Goal: Register for event/course

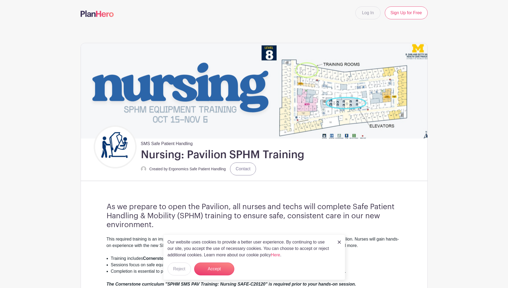
click at [337, 240] on div "Our website uses cookies to provide a better user experience. By continuing to …" at bounding box center [254, 257] width 182 height 46
click at [337, 241] on div "Our website uses cookies to provide a better user experience. By continuing to …" at bounding box center [254, 257] width 182 height 46
click at [339, 241] on img at bounding box center [339, 241] width 3 height 3
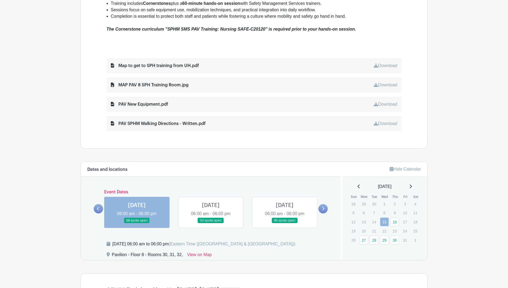
scroll to position [268, 0]
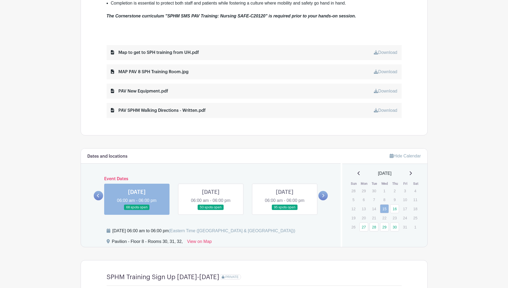
click at [324, 196] on icon at bounding box center [324, 195] width 2 height 3
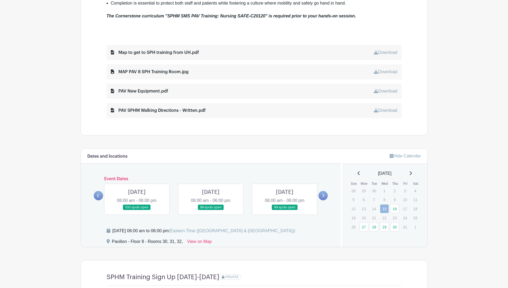
click at [99, 194] on icon at bounding box center [98, 196] width 2 height 4
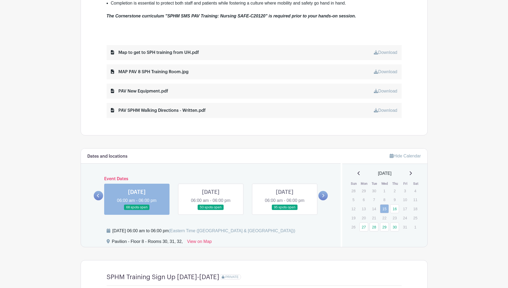
click at [325, 195] on icon at bounding box center [323, 196] width 2 height 4
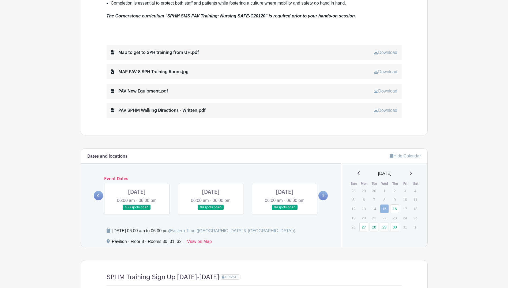
click at [325, 195] on icon at bounding box center [323, 196] width 2 height 4
click at [99, 195] on icon at bounding box center [98, 196] width 2 height 4
click at [323, 196] on icon at bounding box center [323, 196] width 2 height 4
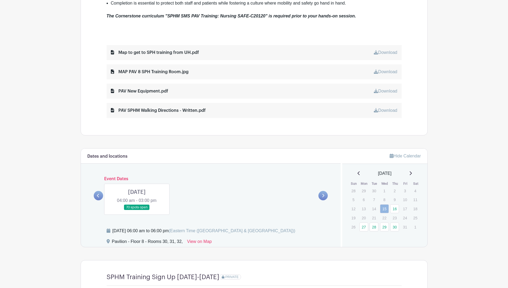
click at [100, 196] on link at bounding box center [98, 195] width 9 height 9
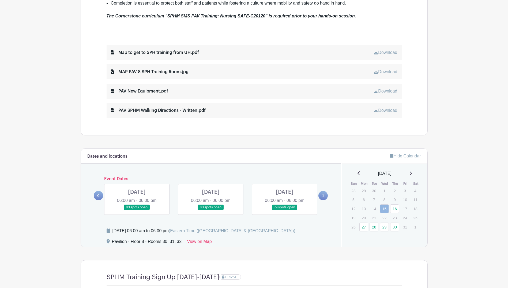
click at [100, 196] on link at bounding box center [98, 195] width 9 height 9
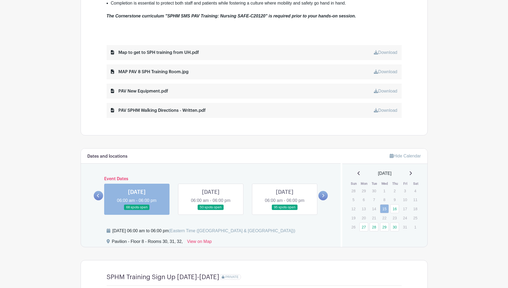
click at [100, 196] on link at bounding box center [98, 195] width 9 height 9
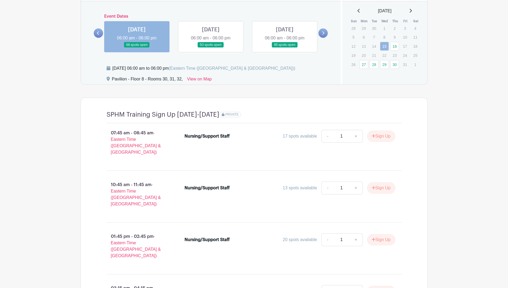
scroll to position [400, 0]
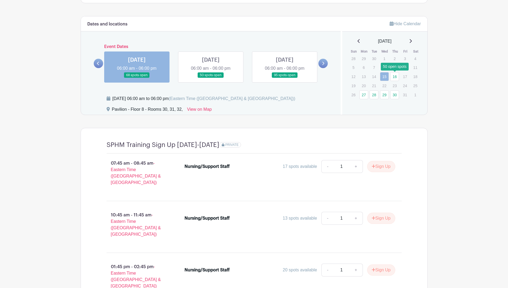
click at [396, 78] on link "16" at bounding box center [395, 76] width 9 height 9
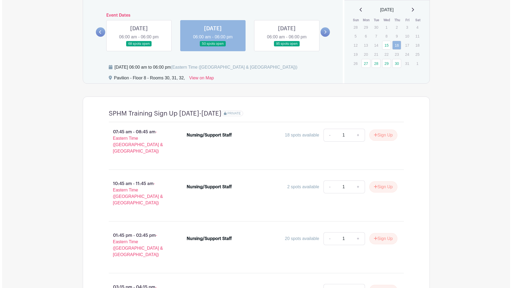
scroll to position [427, 0]
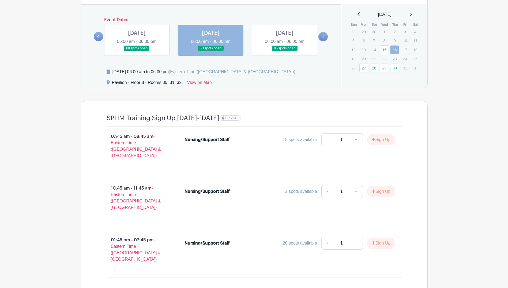
click at [366, 57] on p "20" at bounding box center [364, 59] width 9 height 8
click at [362, 67] on link "27" at bounding box center [364, 68] width 9 height 9
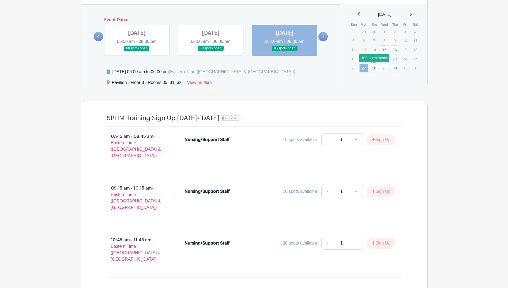
click at [374, 67] on link "28" at bounding box center [374, 68] width 9 height 9
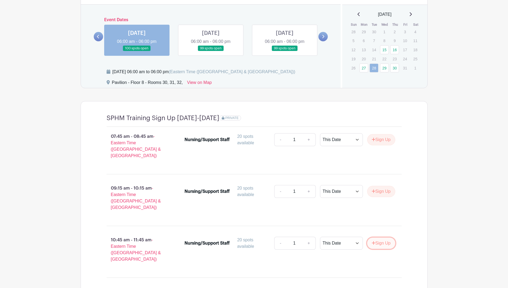
click at [372, 241] on icon "submit" at bounding box center [374, 243] width 4 height 4
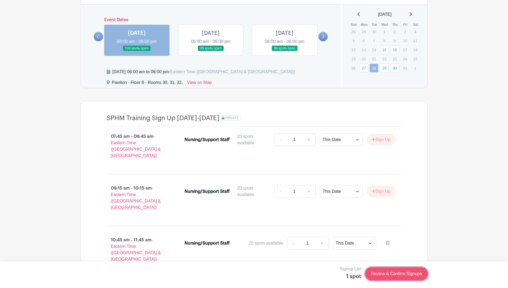
click at [388, 276] on link "Review & Confirm Signups" at bounding box center [397, 273] width 62 height 13
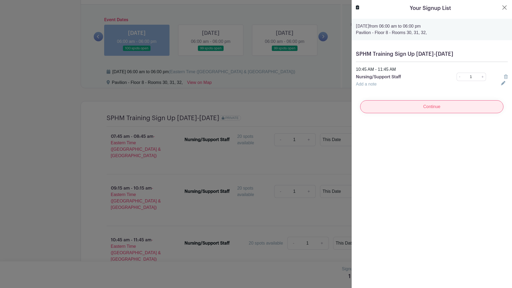
click at [450, 109] on input "Continue" at bounding box center [431, 106] width 143 height 13
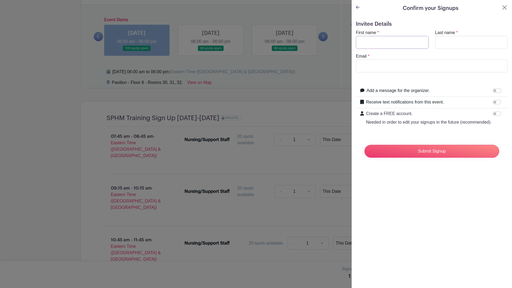
click at [385, 41] on input "First name" at bounding box center [392, 42] width 73 height 13
type input "Chingyee"
click at [441, 44] on input "Last name" at bounding box center [472, 42] width 73 height 13
type input "Fry"
click at [405, 64] on input "Email" at bounding box center [432, 65] width 152 height 13
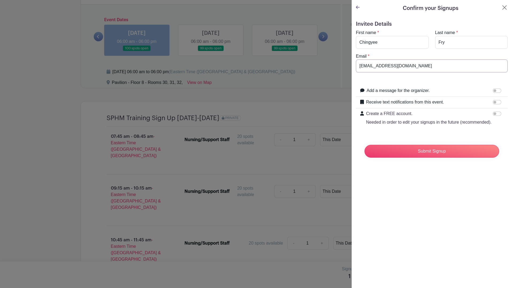
type input "[EMAIL_ADDRESS][DOMAIN_NAME]"
drag, startPoint x: 493, startPoint y: 102, endPoint x: 503, endPoint y: 102, distance: 9.9
click at [503, 102] on div "Receive text notifications from this event. Your Phone Number +1 +1 Text messag…" at bounding box center [432, 103] width 152 height 12
drag, startPoint x: 492, startPoint y: 102, endPoint x: 500, endPoint y: 102, distance: 8.3
click at [500, 102] on div "Receive text notifications from this event. Your Phone Number +1 +1 Text messag…" at bounding box center [432, 103] width 152 height 12
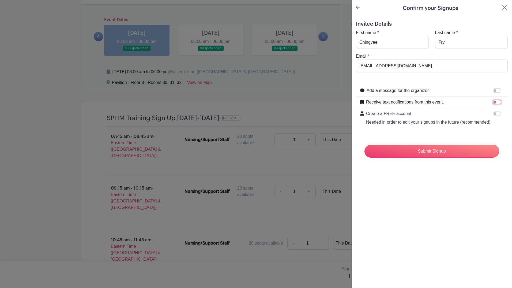
click at [496, 102] on input "Receive text notifications from this event." at bounding box center [497, 102] width 9 height 4
checkbox input "true"
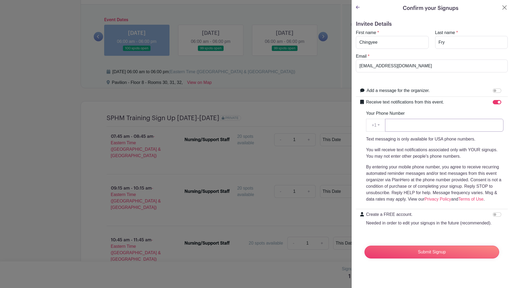
click at [393, 124] on input "Your Phone Number" at bounding box center [444, 125] width 118 height 13
type input "4192069392"
drag, startPoint x: 490, startPoint y: 215, endPoint x: 497, endPoint y: 214, distance: 6.8
click at [497, 214] on input "Create a FREE account. Needed in order to edit your signups in the future (reco…" at bounding box center [497, 214] width 9 height 4
checkbox input "true"
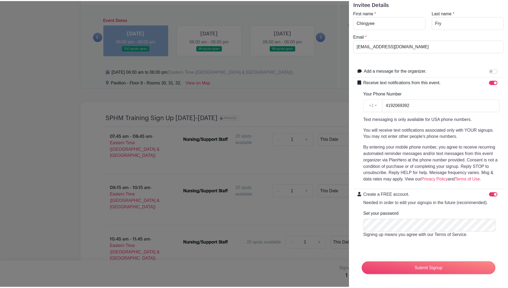
scroll to position [25, 0]
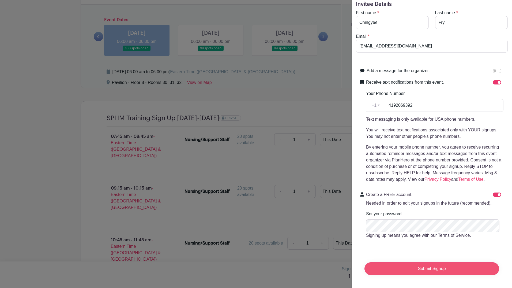
click at [440, 270] on input "Submit Signup" at bounding box center [432, 268] width 135 height 13
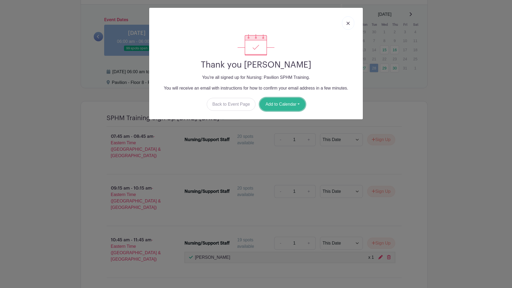
click at [295, 104] on button "Add to Calendar" at bounding box center [283, 104] width 46 height 13
click at [324, 99] on div "Back to Event Page Add to Calendar Google Calendar Outlook Apple iCal" at bounding box center [256, 104] width 205 height 13
click at [292, 102] on button "Add to Calendar" at bounding box center [283, 104] width 46 height 13
click at [279, 124] on link "Outlook" at bounding box center [281, 126] width 42 height 9
click at [352, 22] on link at bounding box center [348, 22] width 12 height 13
